Goal: Task Accomplishment & Management: Complete application form

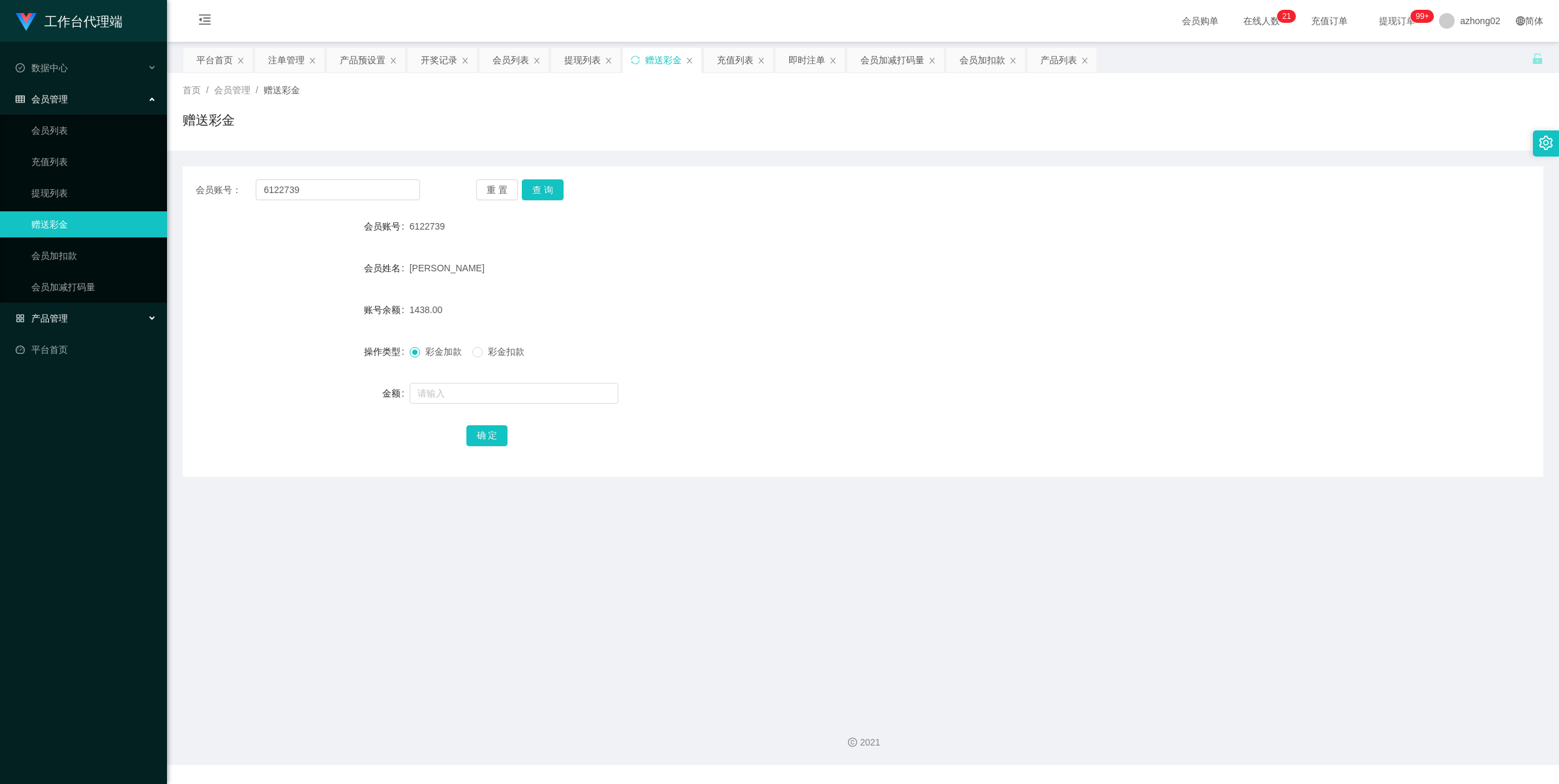
click at [43, 317] on span "产品管理" at bounding box center [42, 318] width 53 height 11
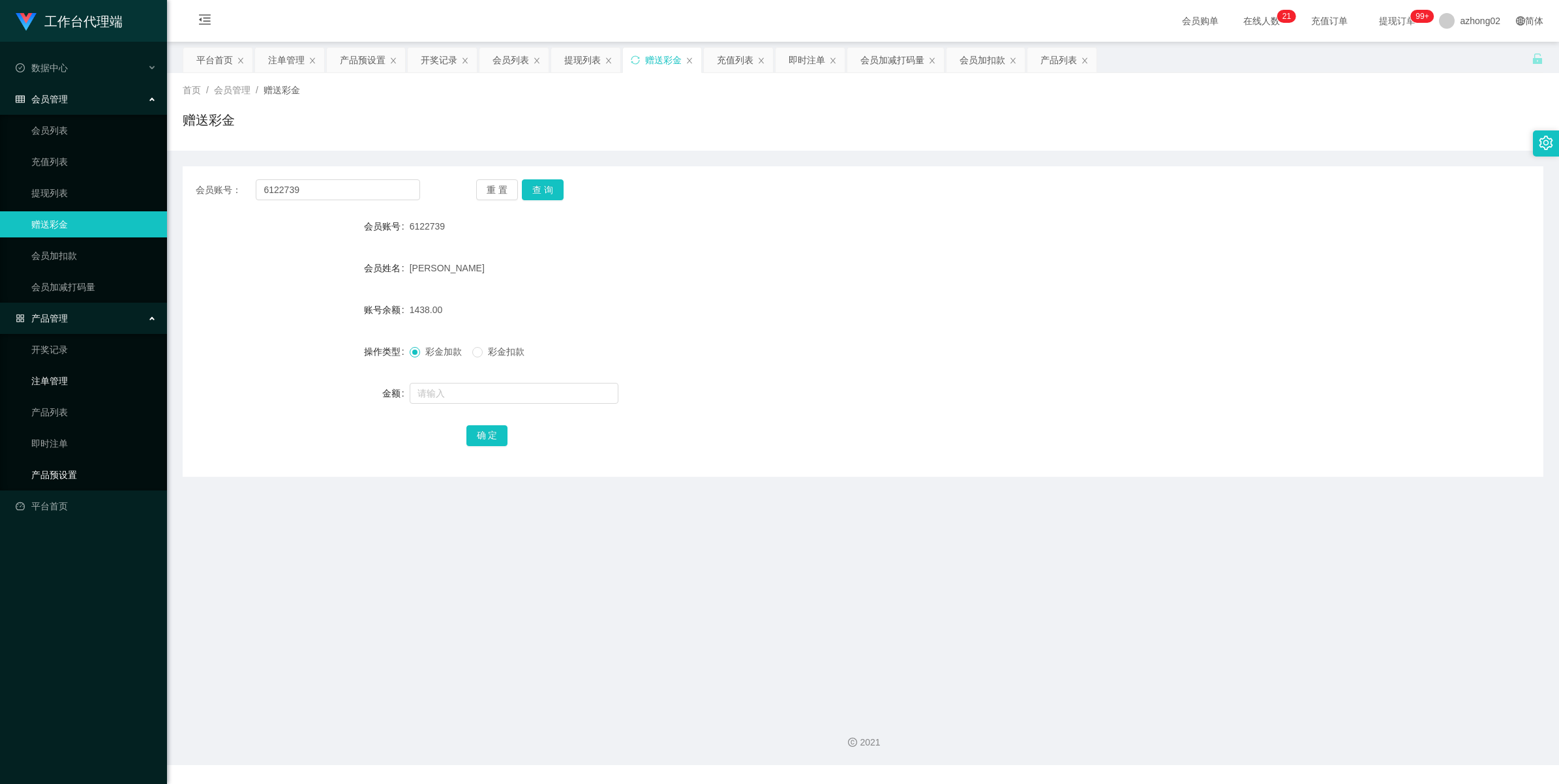
drag, startPoint x: 75, startPoint y: 470, endPoint x: 115, endPoint y: 367, distance: 110.5
click at [75, 470] on link "产品预设置" at bounding box center [94, 475] width 126 height 26
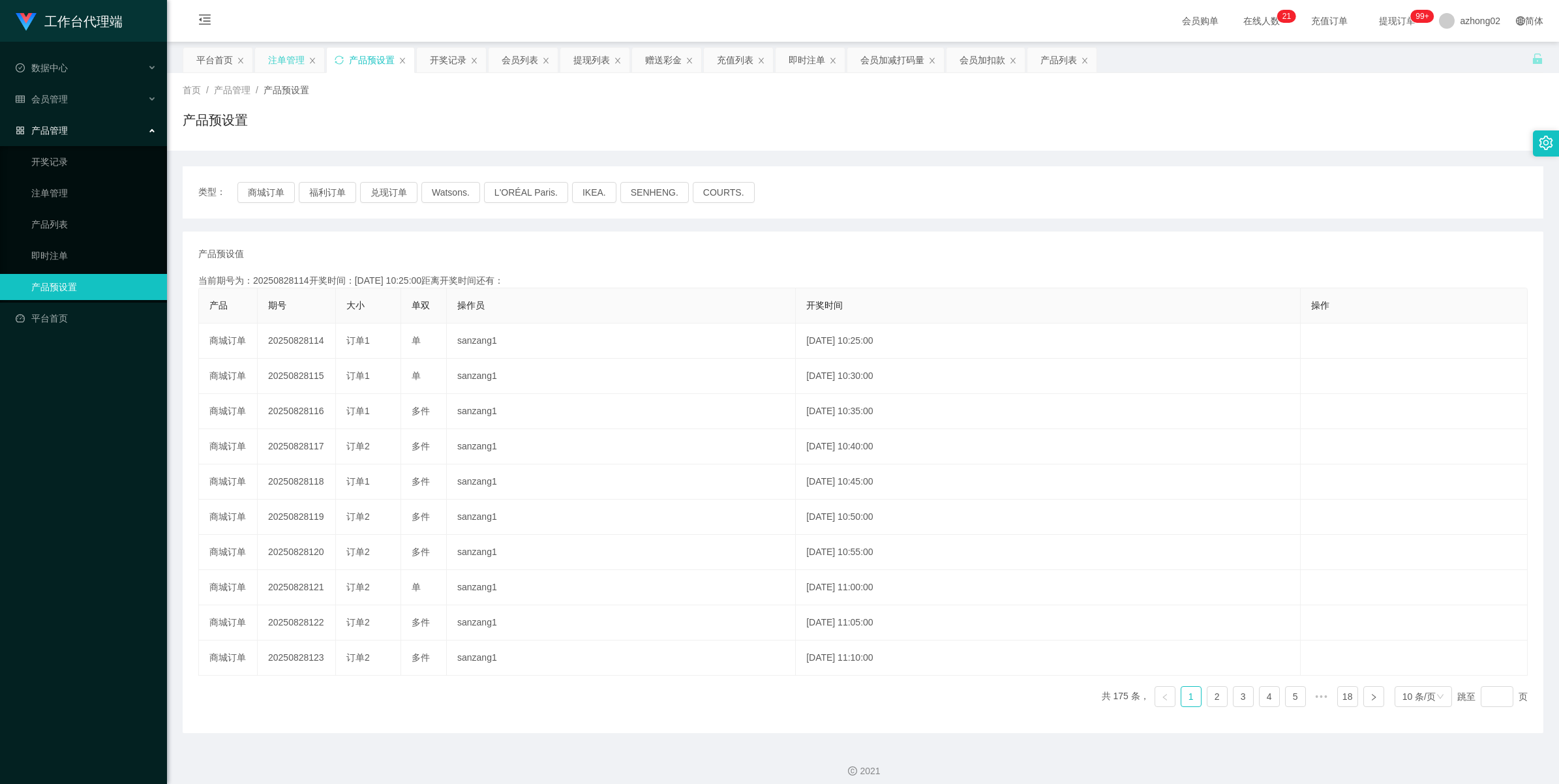
click at [285, 63] on div "注单管理" at bounding box center [286, 60] width 37 height 25
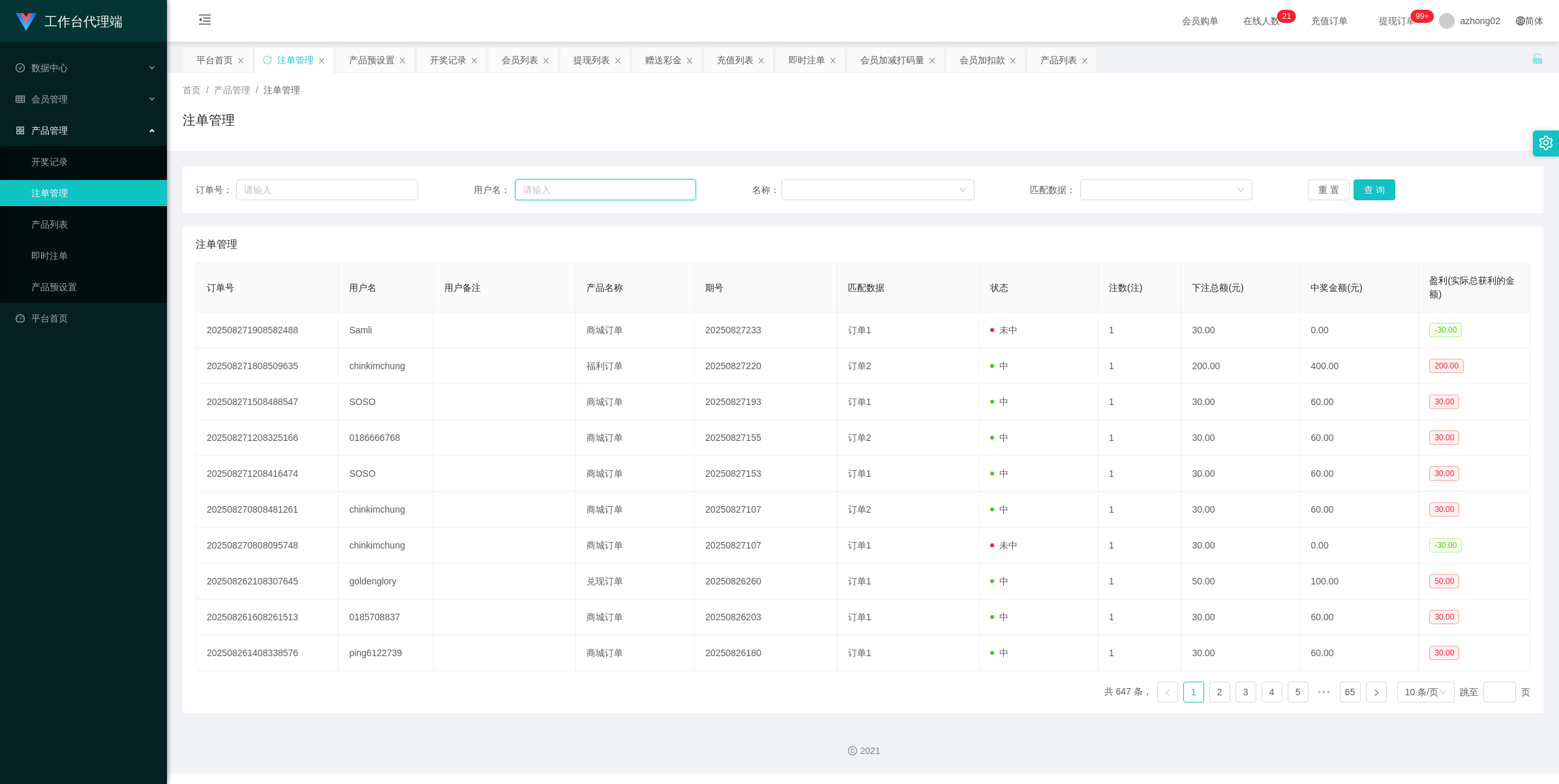
click at [613, 197] on input "text" at bounding box center [605, 190] width 180 height 21
paste input "0174438188"
type input "0174438188"
click at [1373, 188] on button "查 询" at bounding box center [1374, 190] width 42 height 21
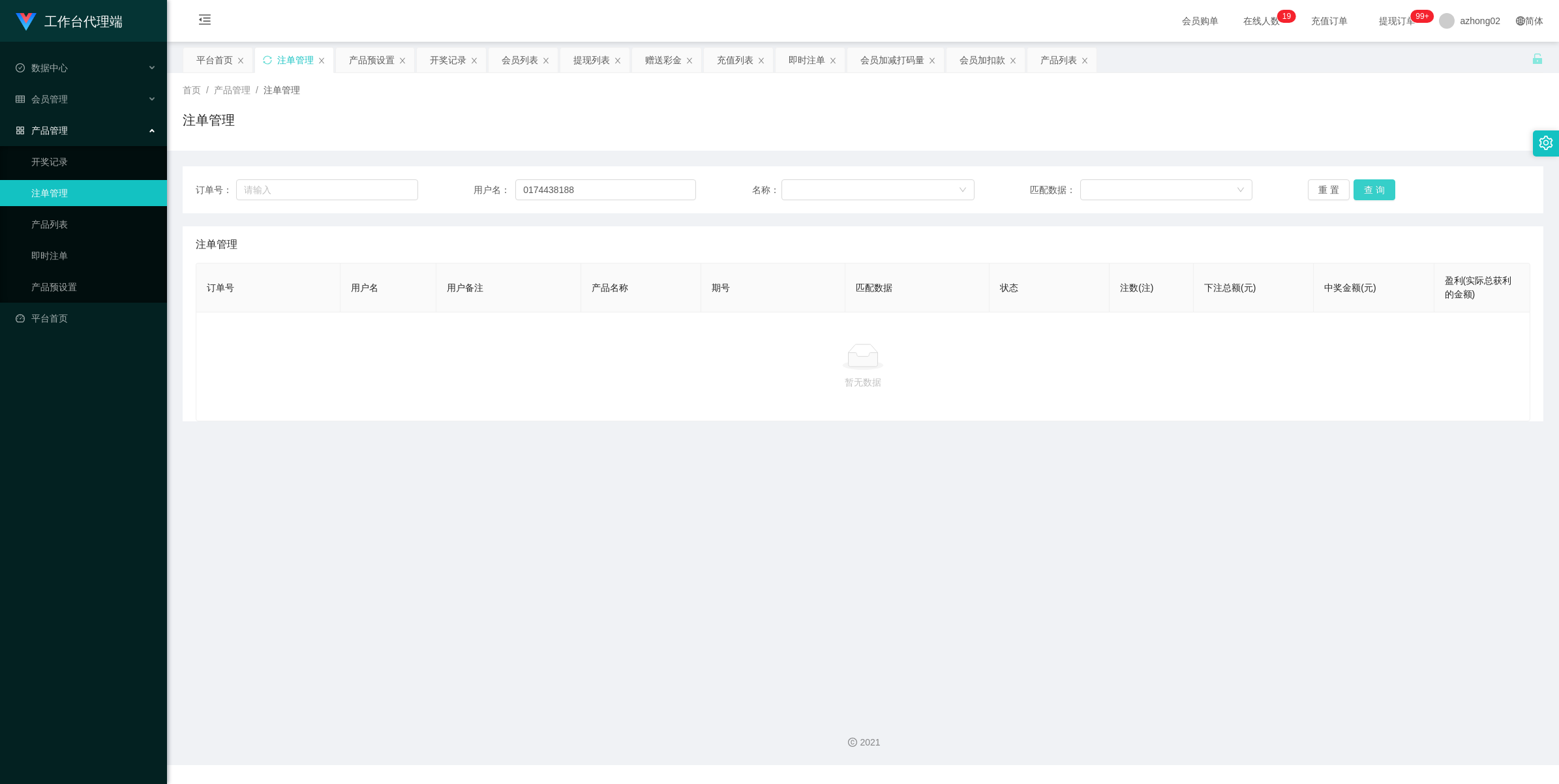
click at [1361, 190] on button "查 询" at bounding box center [1374, 190] width 42 height 21
click at [595, 193] on input "0174438188" at bounding box center [605, 190] width 180 height 21
click at [1384, 186] on button "查 询" at bounding box center [1374, 190] width 42 height 21
click at [1379, 190] on button "查 询" at bounding box center [1374, 190] width 42 height 21
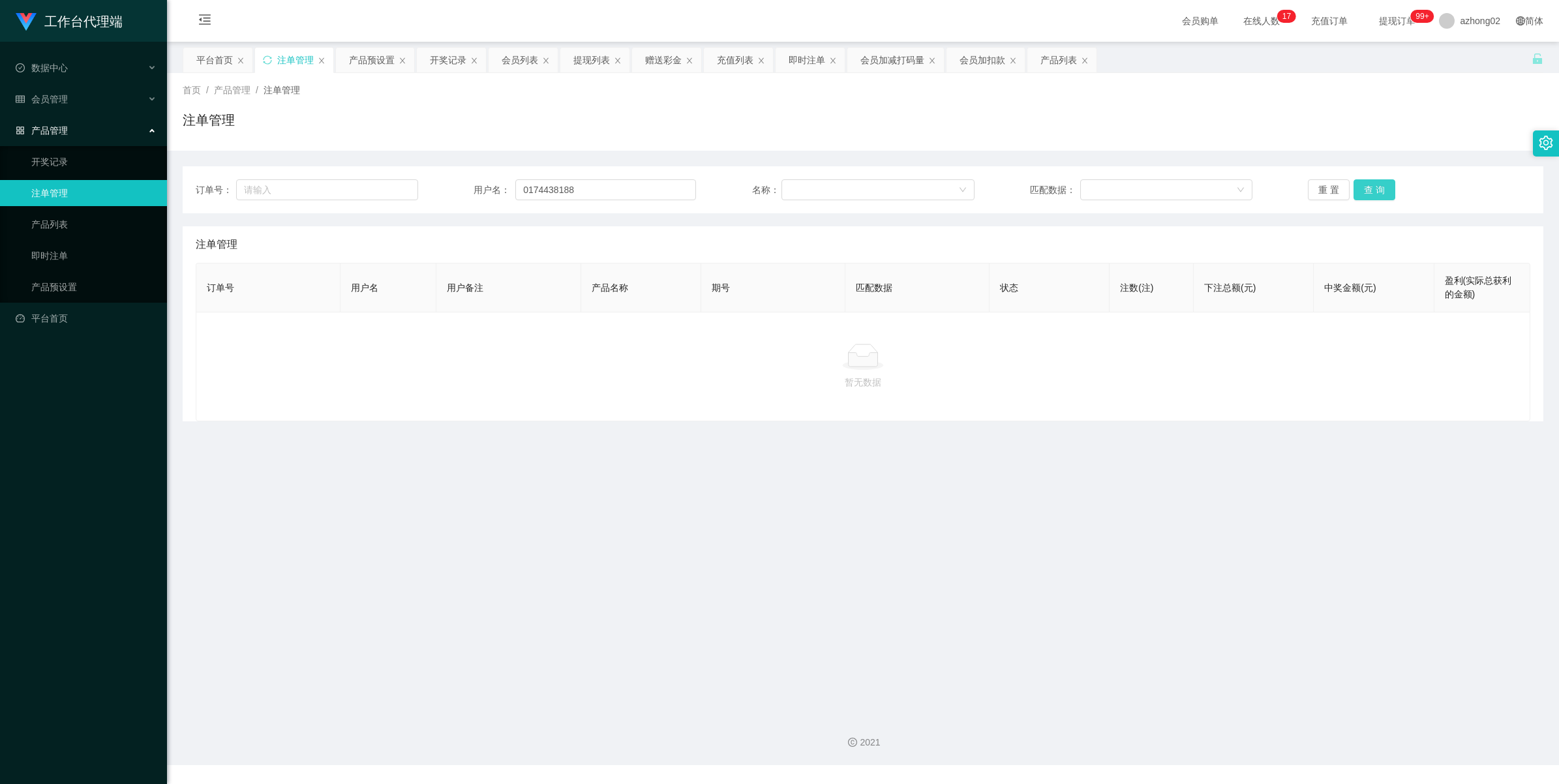
click at [1379, 190] on button "查 询" at bounding box center [1374, 190] width 42 height 21
drag, startPoint x: 1379, startPoint y: 190, endPoint x: 1383, endPoint y: 177, distance: 13.6
click at [1379, 190] on button "查 询" at bounding box center [1382, 190] width 56 height 21
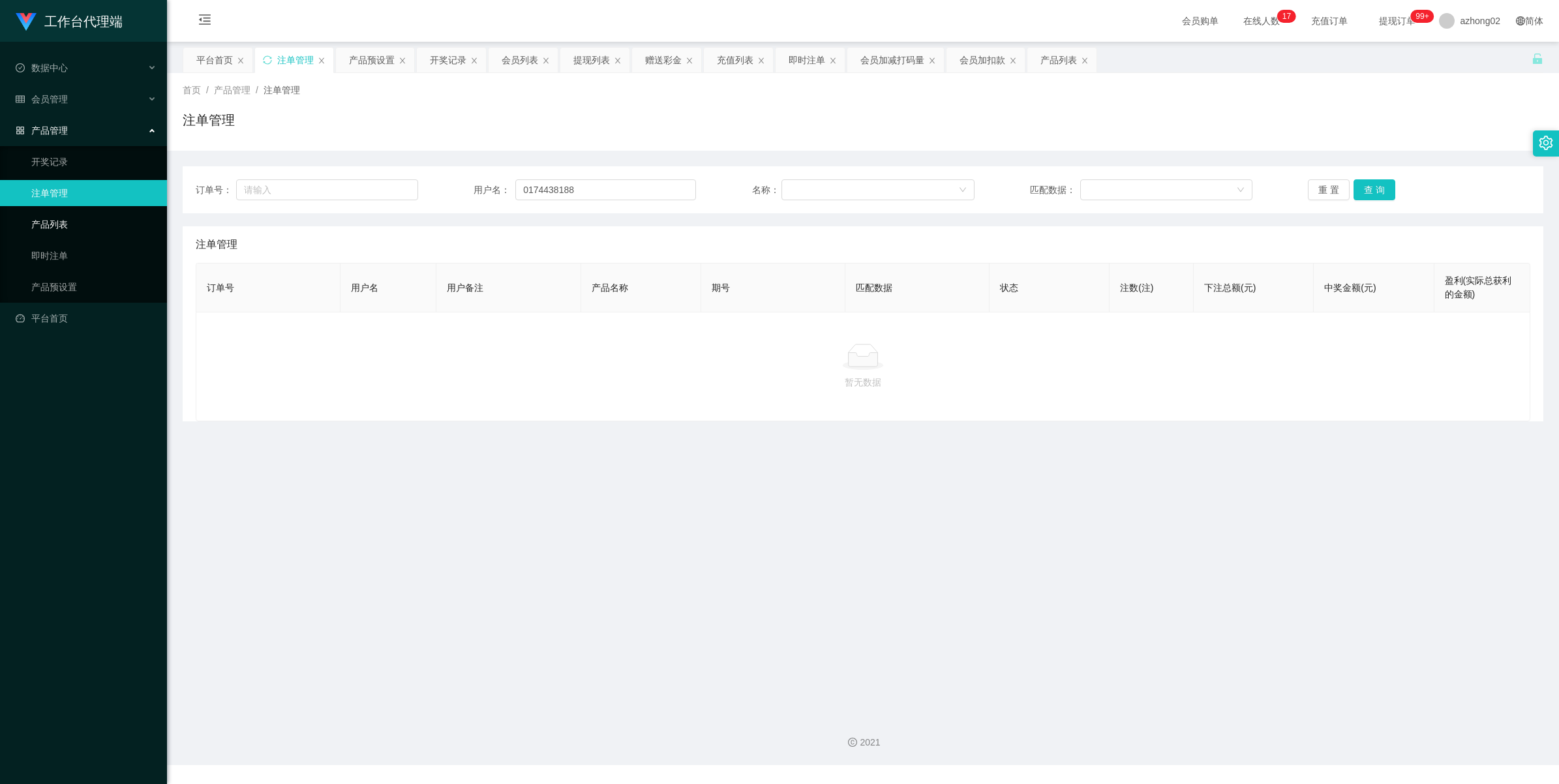
click at [60, 230] on link "产品列表" at bounding box center [94, 225] width 126 height 26
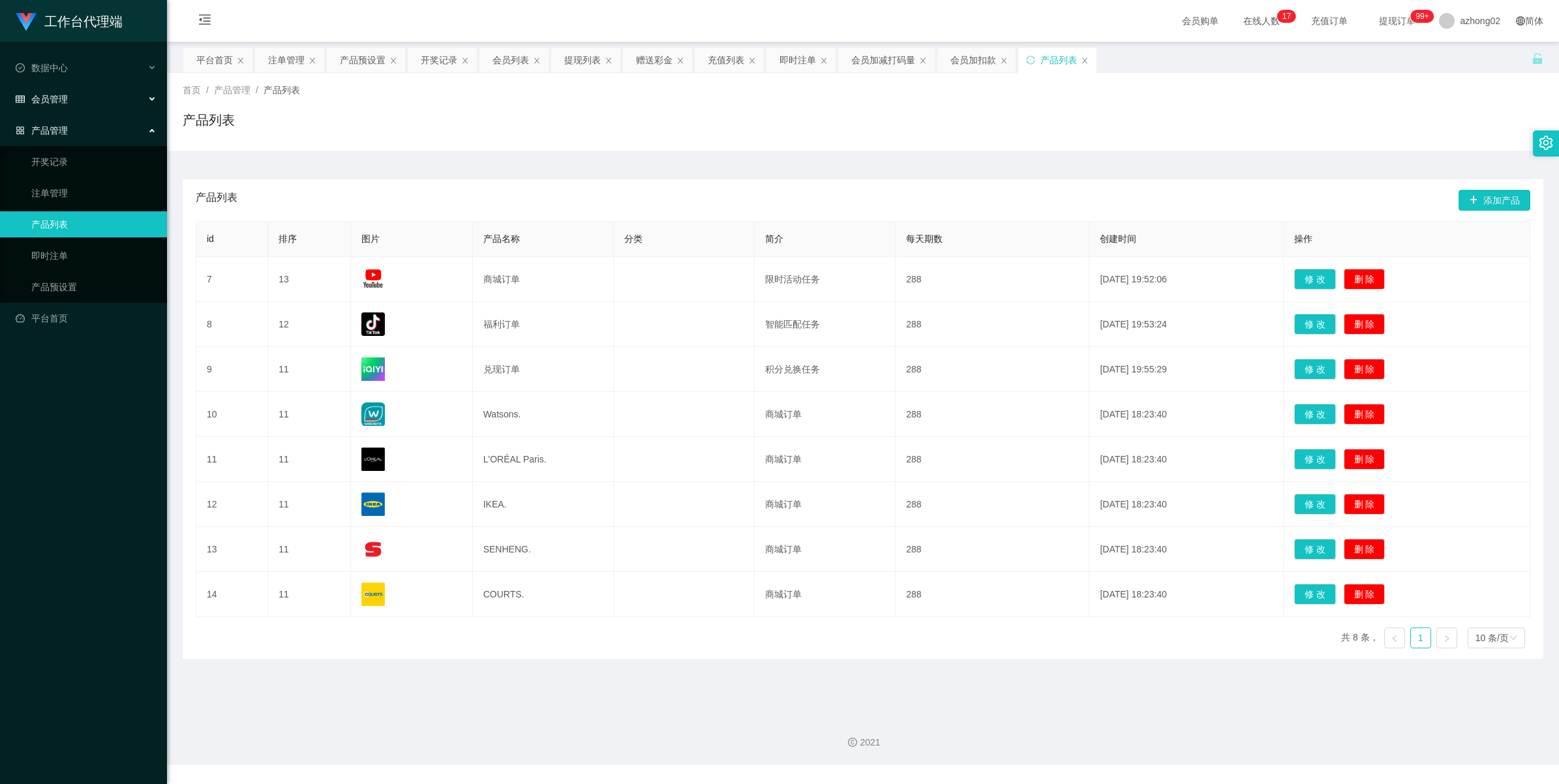
click at [41, 93] on div "会员管理" at bounding box center [83, 99] width 167 height 26
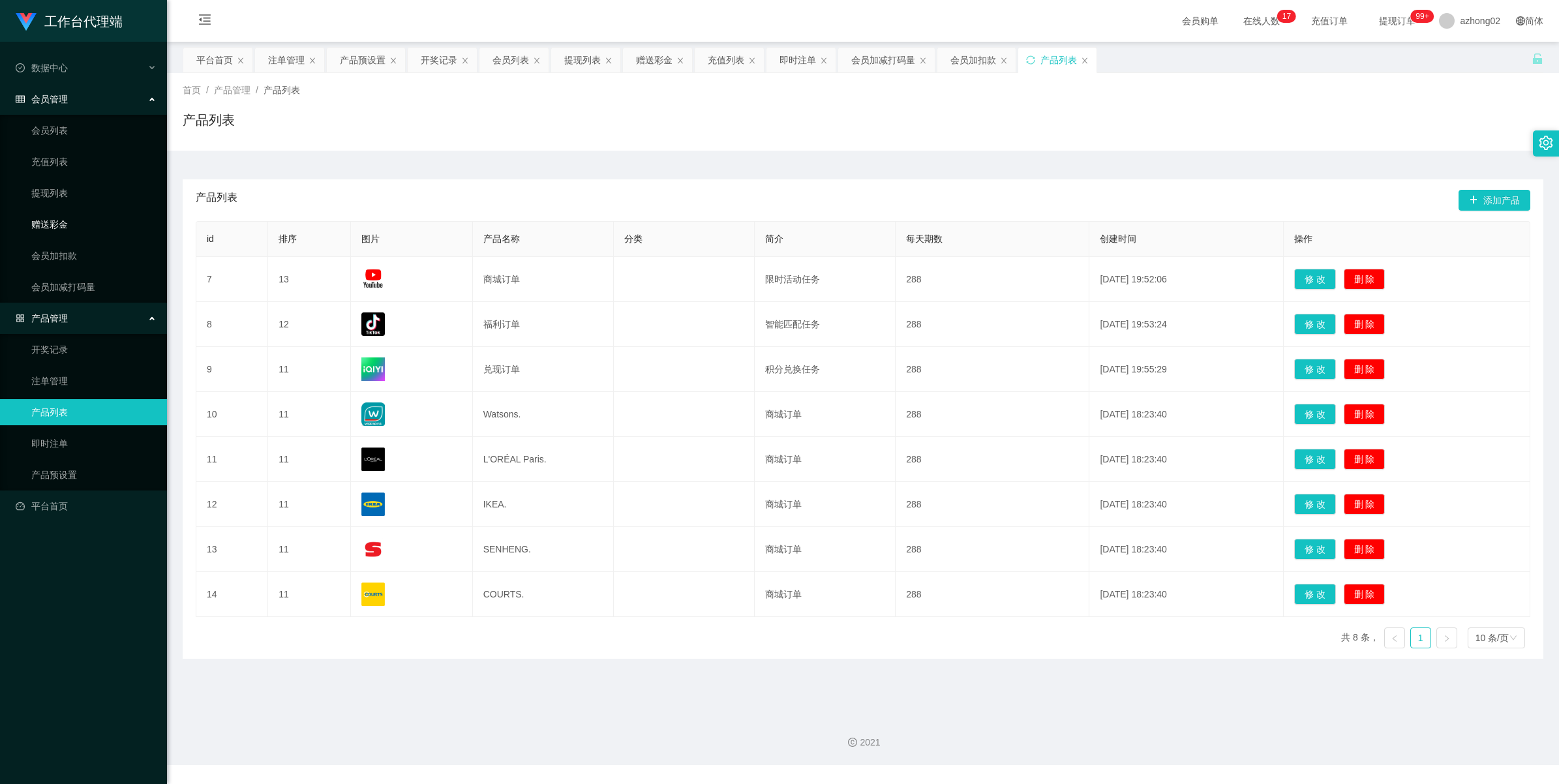
click at [64, 226] on link "赠送彩金" at bounding box center [94, 225] width 126 height 26
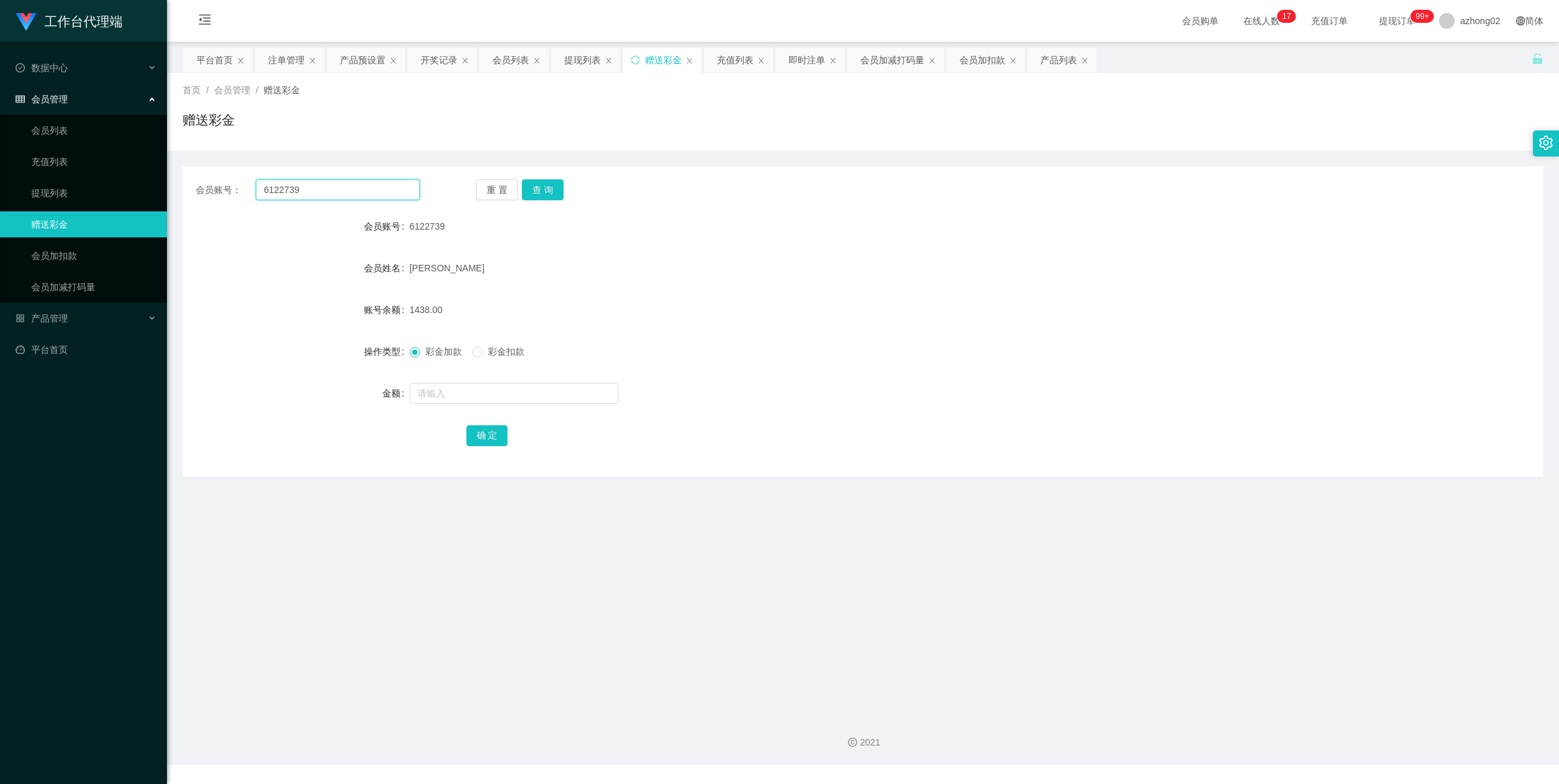
click at [320, 189] on input "6122739" at bounding box center [338, 190] width 164 height 21
paste input "0174438188"
type input "0174438188"
click at [541, 184] on button "查 询" at bounding box center [542, 190] width 42 height 21
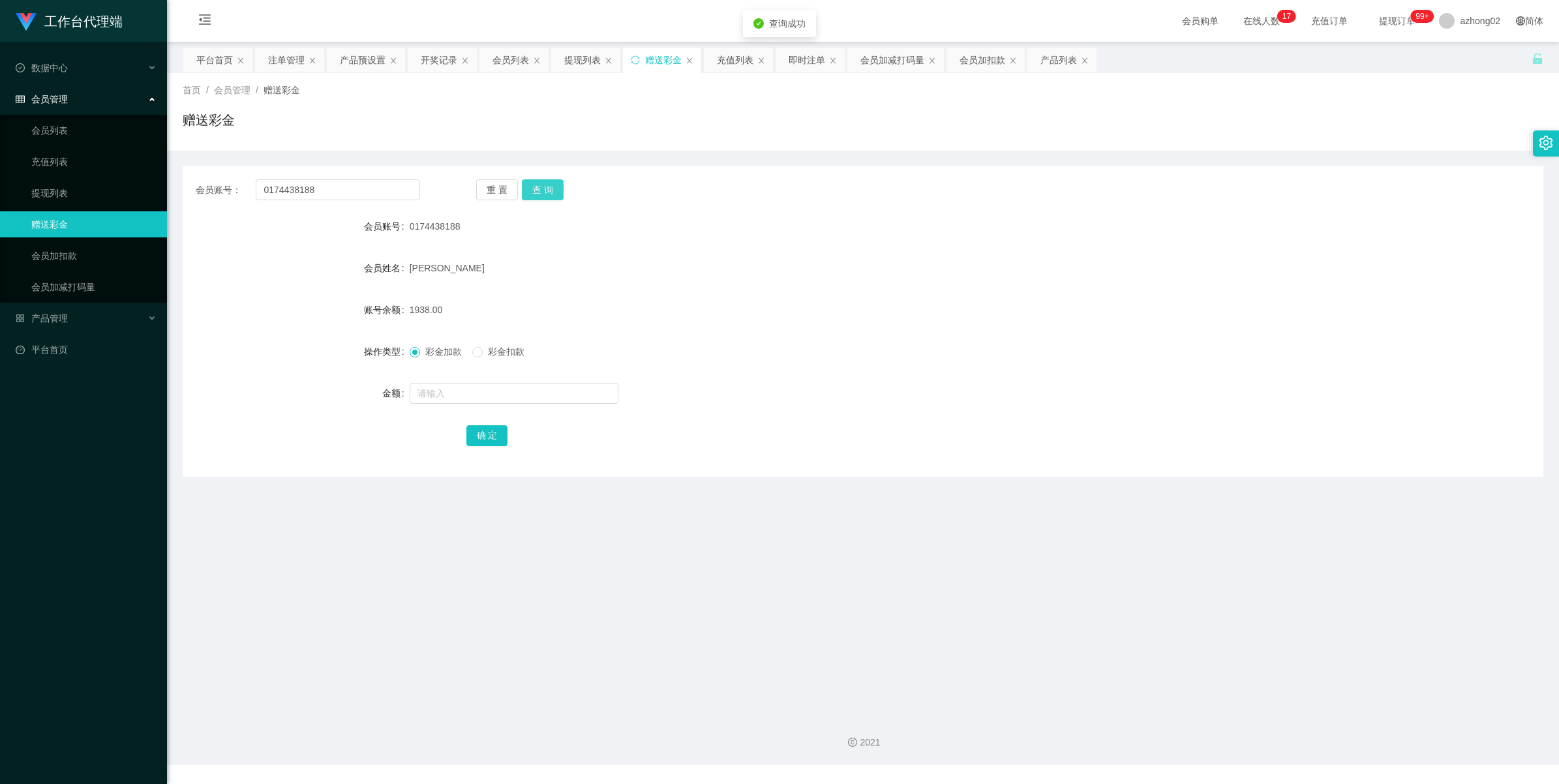
click at [541, 184] on button "查 询" at bounding box center [542, 190] width 42 height 21
click at [541, 184] on div "重 置 查 询" at bounding box center [588, 190] width 225 height 21
